Goal: Information Seeking & Learning: Understand process/instructions

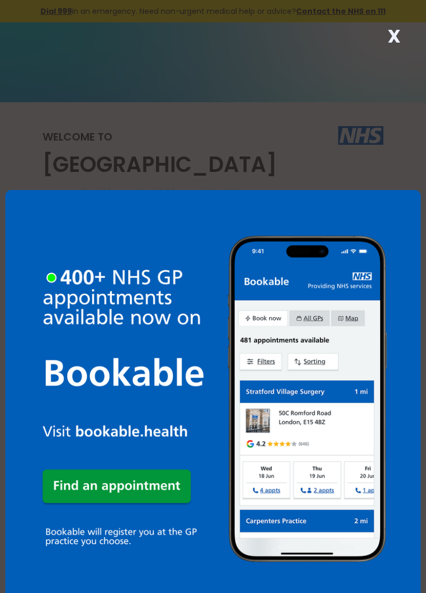
click at [398, 37] on strong "X" at bounding box center [394, 36] width 13 height 26
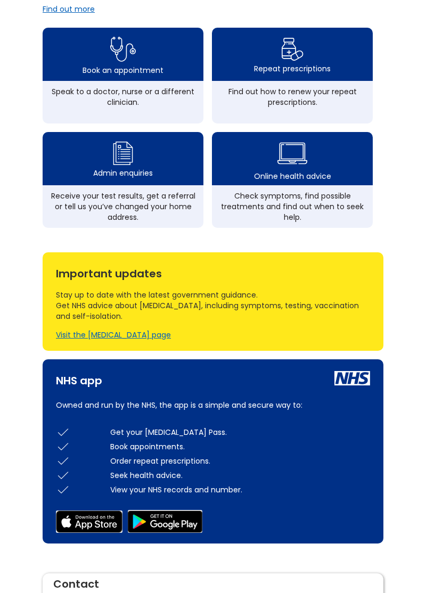
scroll to position [364, 0]
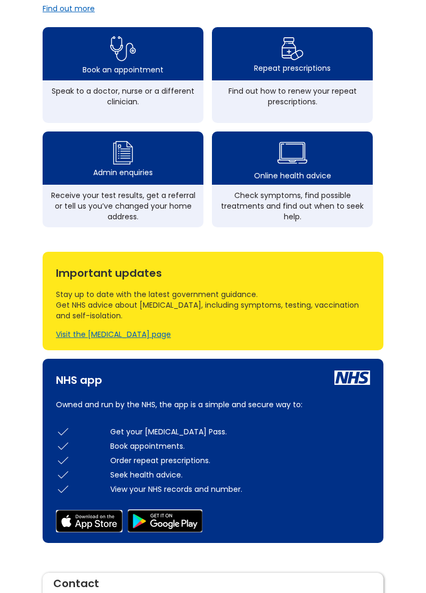
click at [288, 107] on div "Find out how to renew your repeat prescriptions." at bounding box center [292, 96] width 150 height 21
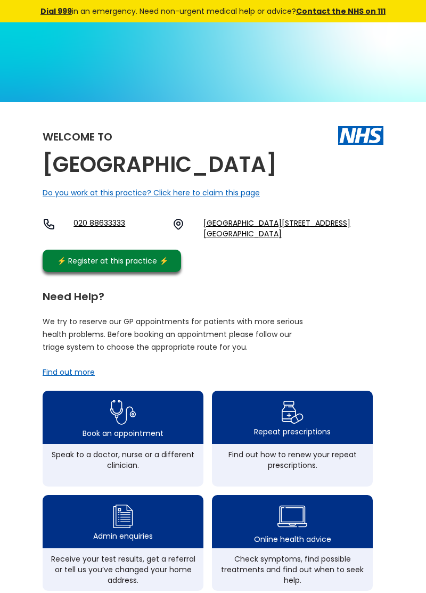
scroll to position [170, 0]
